Goal: Navigation & Orientation: Find specific page/section

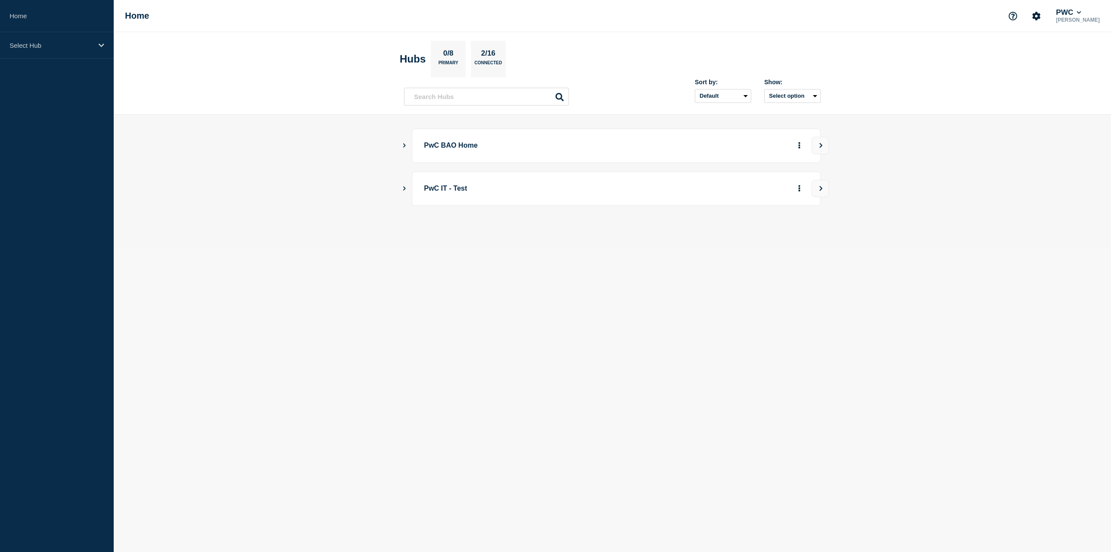
click at [403, 146] on icon "Show Connected Hubs" at bounding box center [404, 145] width 6 height 4
click at [95, 48] on div "Select Hub" at bounding box center [57, 45] width 114 height 26
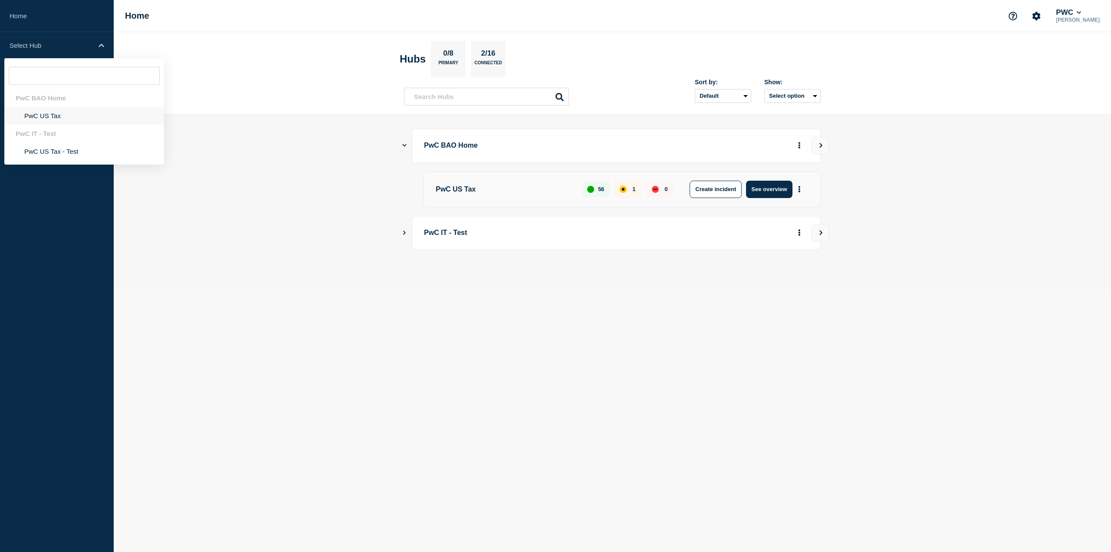
click at [56, 118] on li "PwC US Tax" at bounding box center [84, 116] width 160 height 18
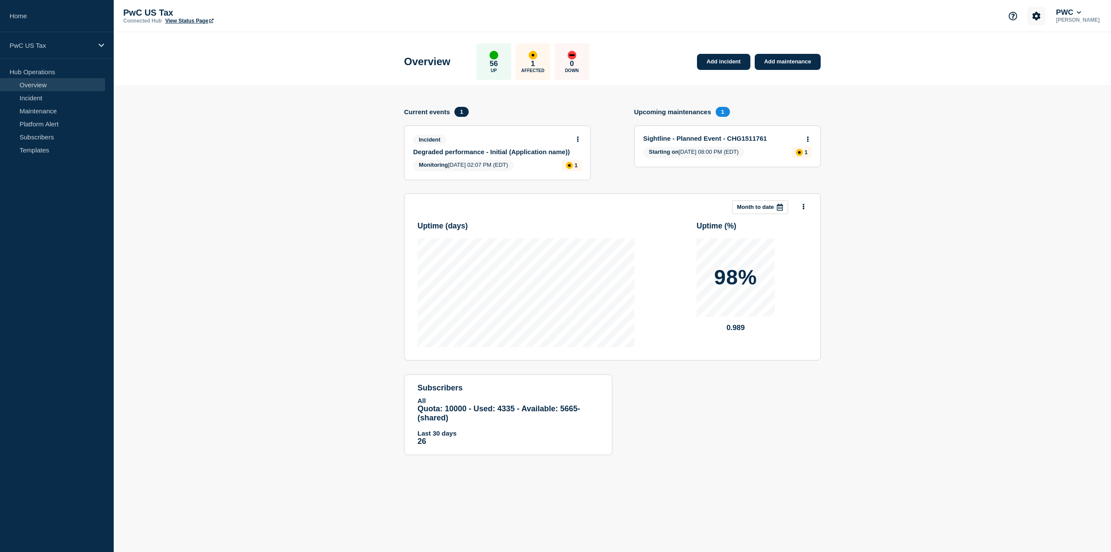
click at [1046, 17] on button "Account settings" at bounding box center [1036, 16] width 18 height 18
click at [967, 67] on header "Overview 56 Up 1 Affected 0 Down Add incident Add maintenance" at bounding box center [612, 58] width 997 height 53
click at [33, 136] on link "Subscribers" at bounding box center [52, 136] width 105 height 13
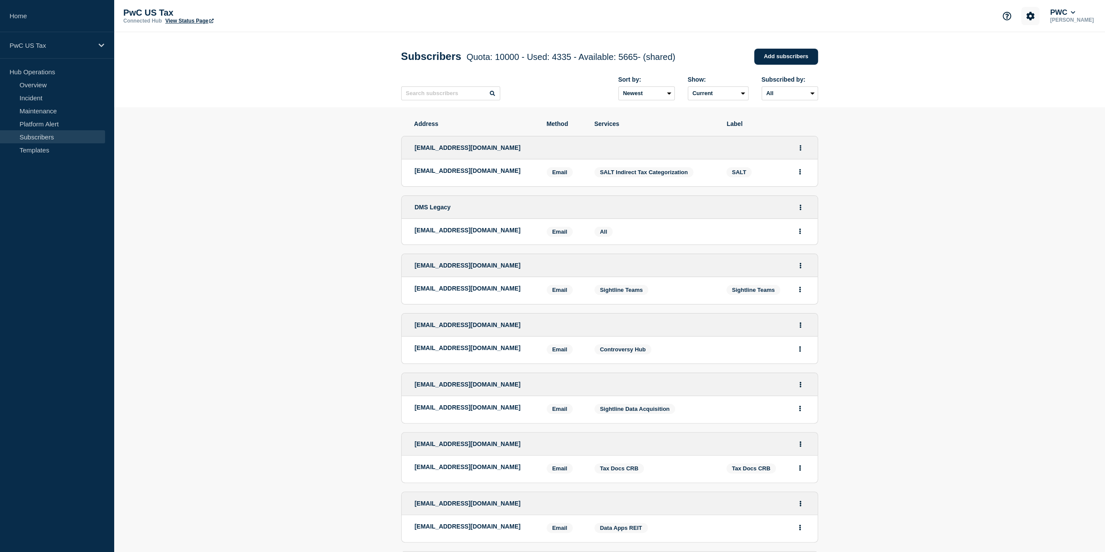
click at [1033, 14] on icon "Account settings" at bounding box center [1030, 16] width 8 height 8
click at [173, 70] on header "Subscribers Quota: 10000 - Used: 4335 - Available: 5665 - (shared) Quota Used A…" at bounding box center [609, 69] width 991 height 75
click at [71, 81] on link "Overview" at bounding box center [52, 84] width 105 height 13
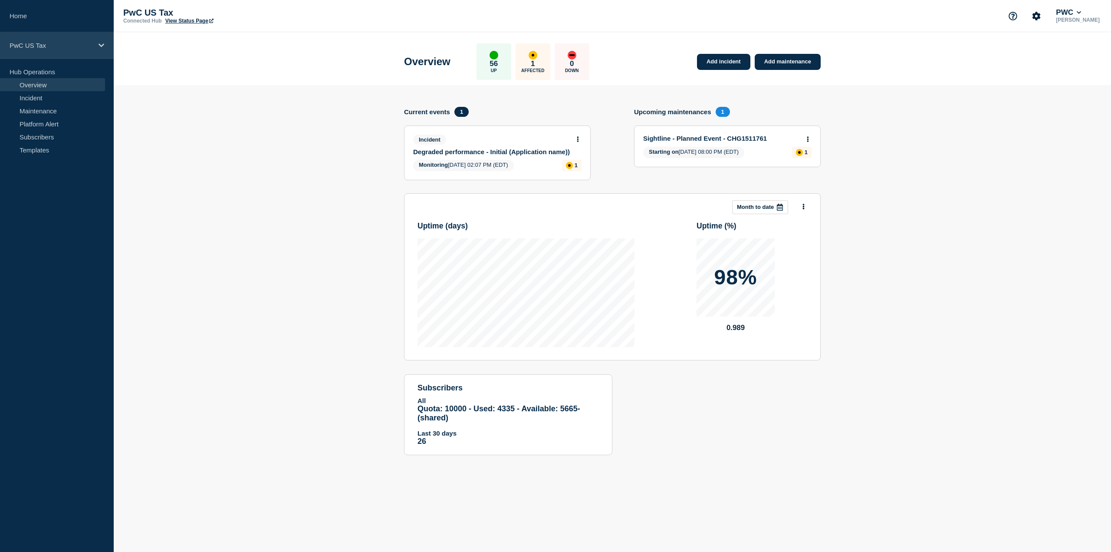
click at [95, 40] on div "PwC US Tax" at bounding box center [57, 45] width 114 height 26
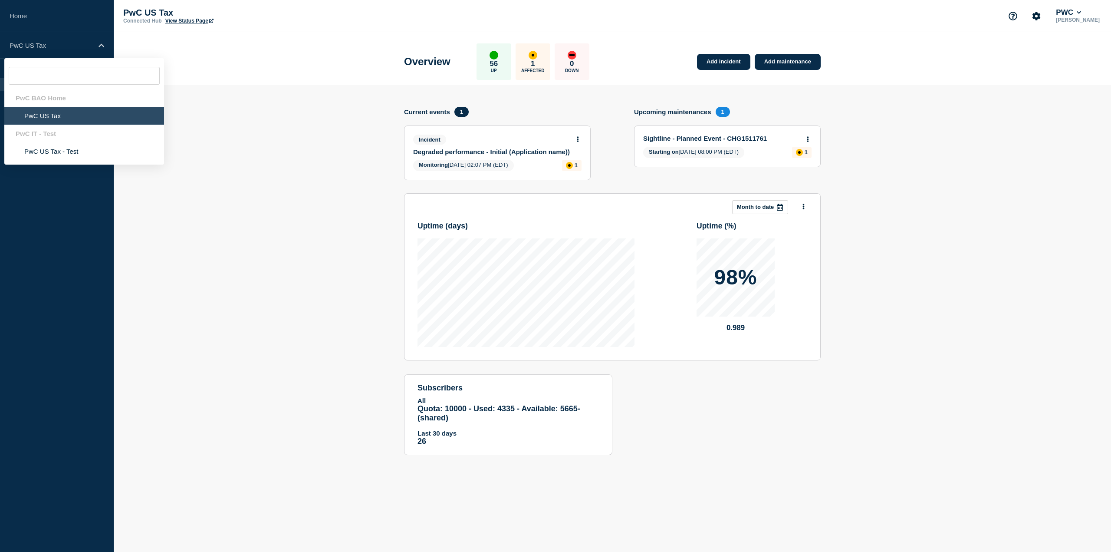
click at [235, 60] on header "Overview 56 Up 1 Affected 0 Down Add incident Add maintenance" at bounding box center [612, 58] width 997 height 53
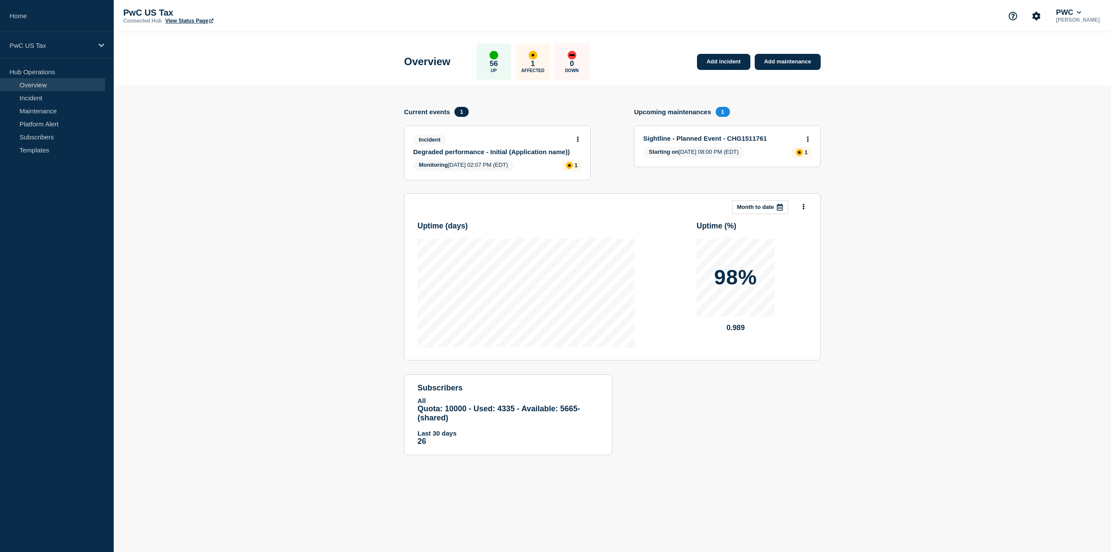
click at [195, 19] on link "View Status Page" at bounding box center [189, 21] width 48 height 6
click at [32, 108] on link "Maintenance" at bounding box center [52, 110] width 105 height 13
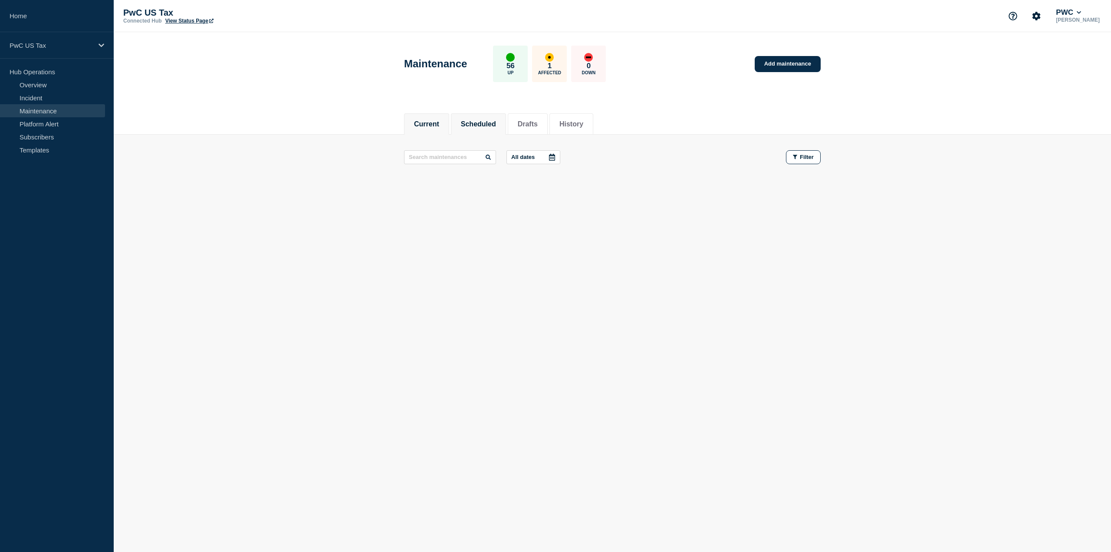
click at [494, 120] on button "Scheduled" at bounding box center [478, 124] width 35 height 8
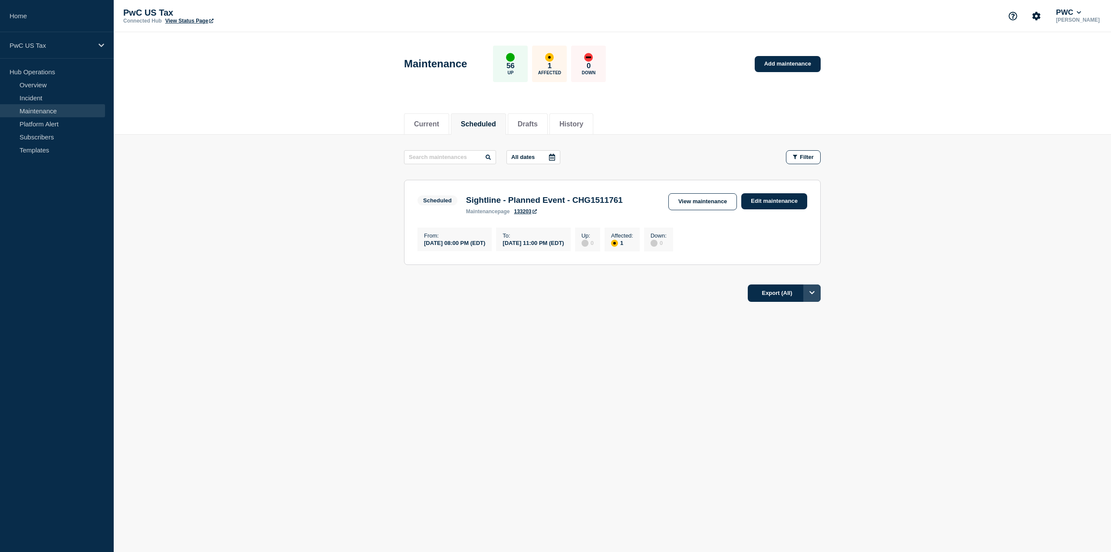
click at [814, 295] on icon "Options" at bounding box center [811, 292] width 5 height 6
click at [846, 284] on footer "Export (All) All Filtered Current page" at bounding box center [612, 297] width 997 height 38
click at [780, 295] on button "Export (All)" at bounding box center [784, 292] width 73 height 17
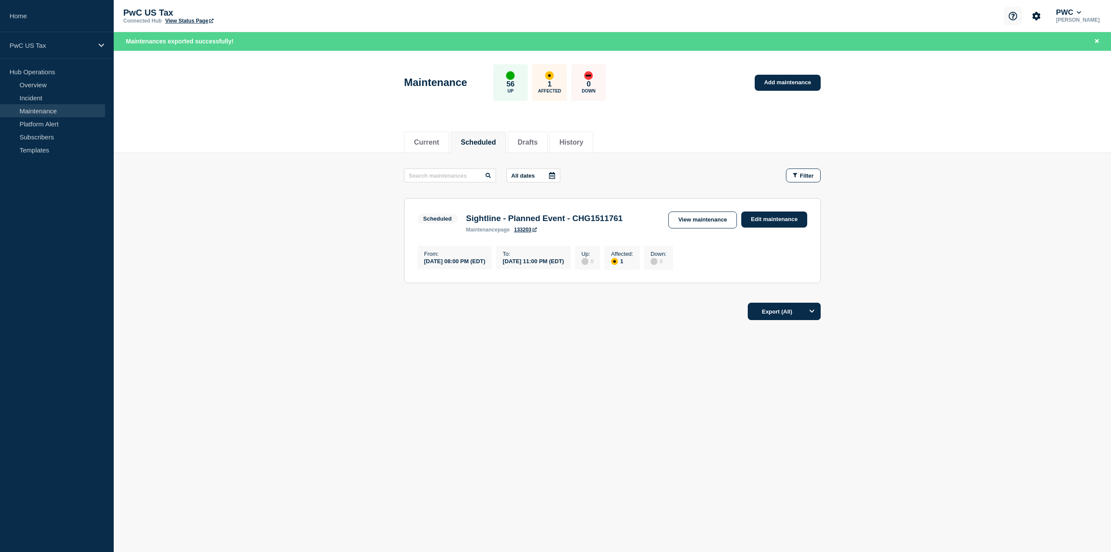
click at [1017, 13] on icon "Support" at bounding box center [1013, 16] width 8 height 8
click at [1019, 64] on link "API Documentation" at bounding box center [1022, 62] width 56 height 7
click at [1022, 17] on button "Support" at bounding box center [1013, 16] width 18 height 18
click at [769, 424] on body "Home PwC US Tax Hub Operations Overview Incident Maintenance Platform Alert Sub…" at bounding box center [555, 276] width 1111 height 552
